Goal: Find specific page/section: Find specific page/section

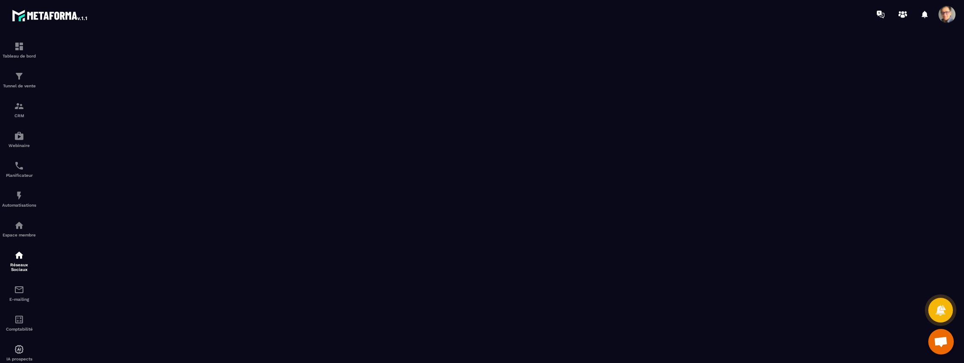
click at [947, 11] on span at bounding box center [947, 14] width 17 height 17
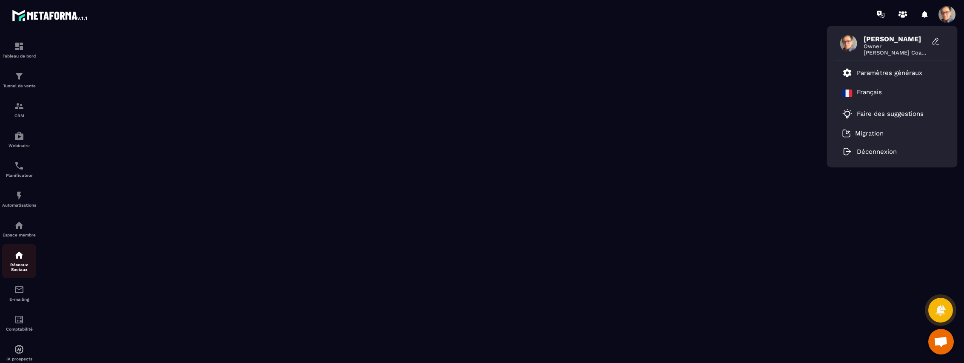
click at [20, 259] on img at bounding box center [19, 255] width 10 height 10
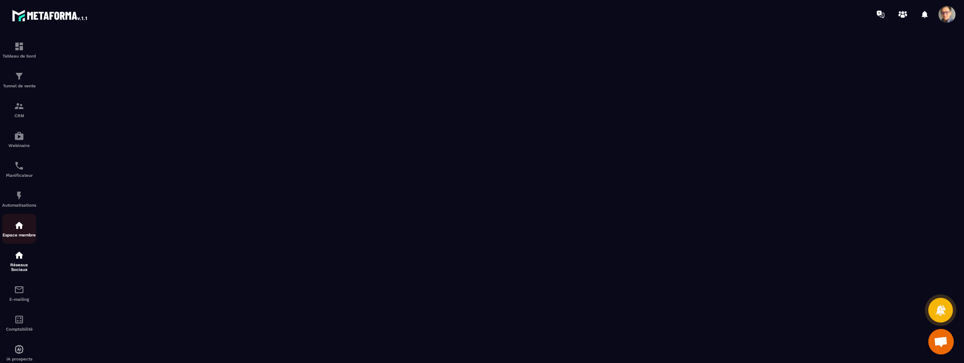
click at [20, 227] on img at bounding box center [19, 225] width 10 height 10
click at [946, 14] on span at bounding box center [947, 14] width 17 height 17
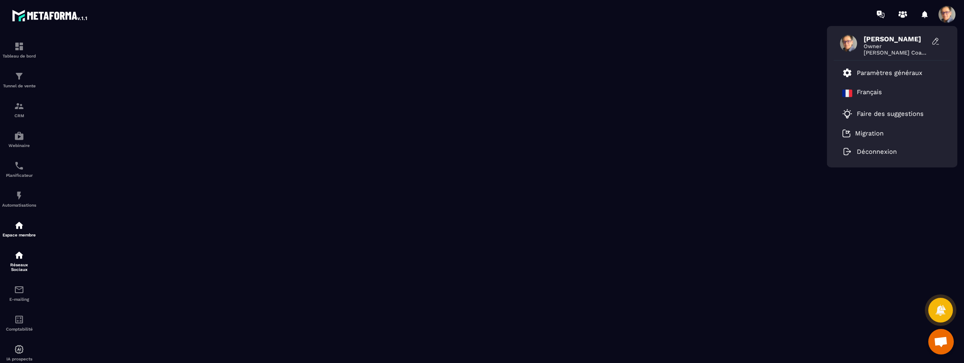
click at [875, 39] on span "[PERSON_NAME]" at bounding box center [896, 39] width 64 height 8
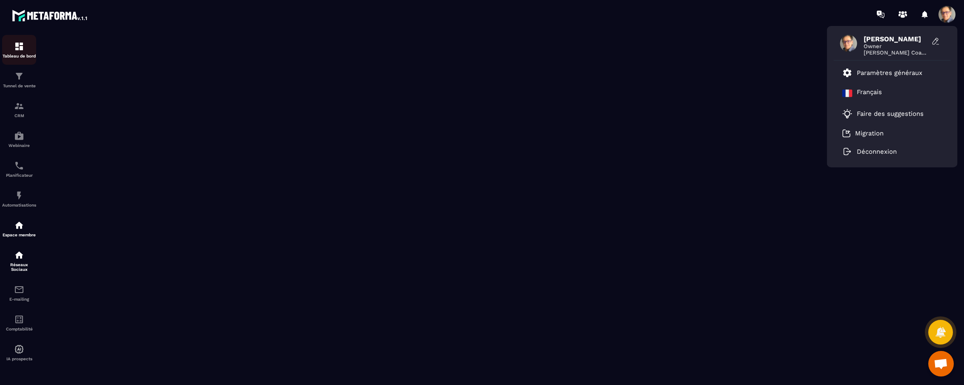
click at [14, 50] on img at bounding box center [19, 46] width 10 height 10
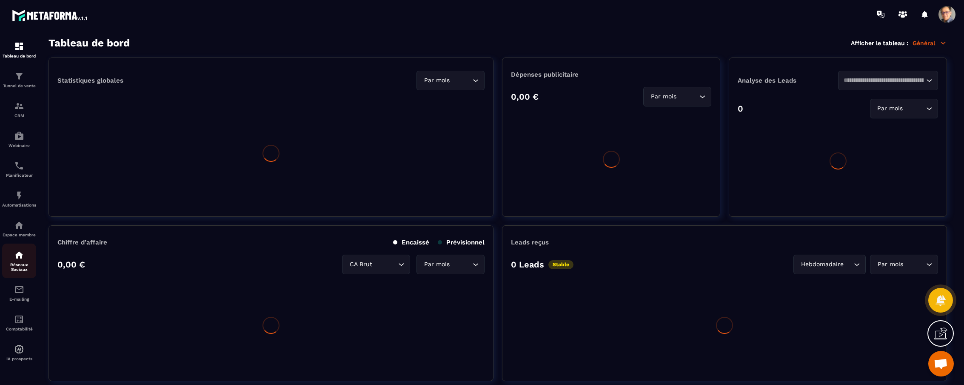
click at [20, 256] on img at bounding box center [19, 255] width 10 height 10
